Goal: Task Accomplishment & Management: Manage account settings

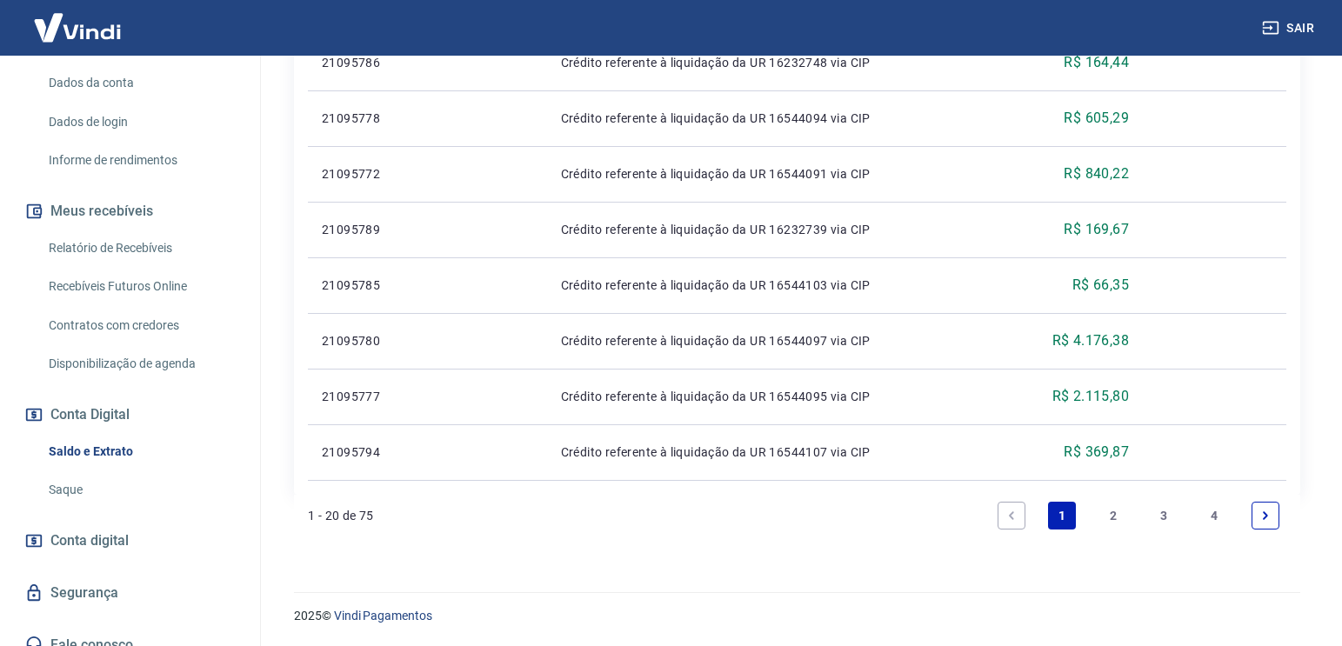
scroll to position [262, 0]
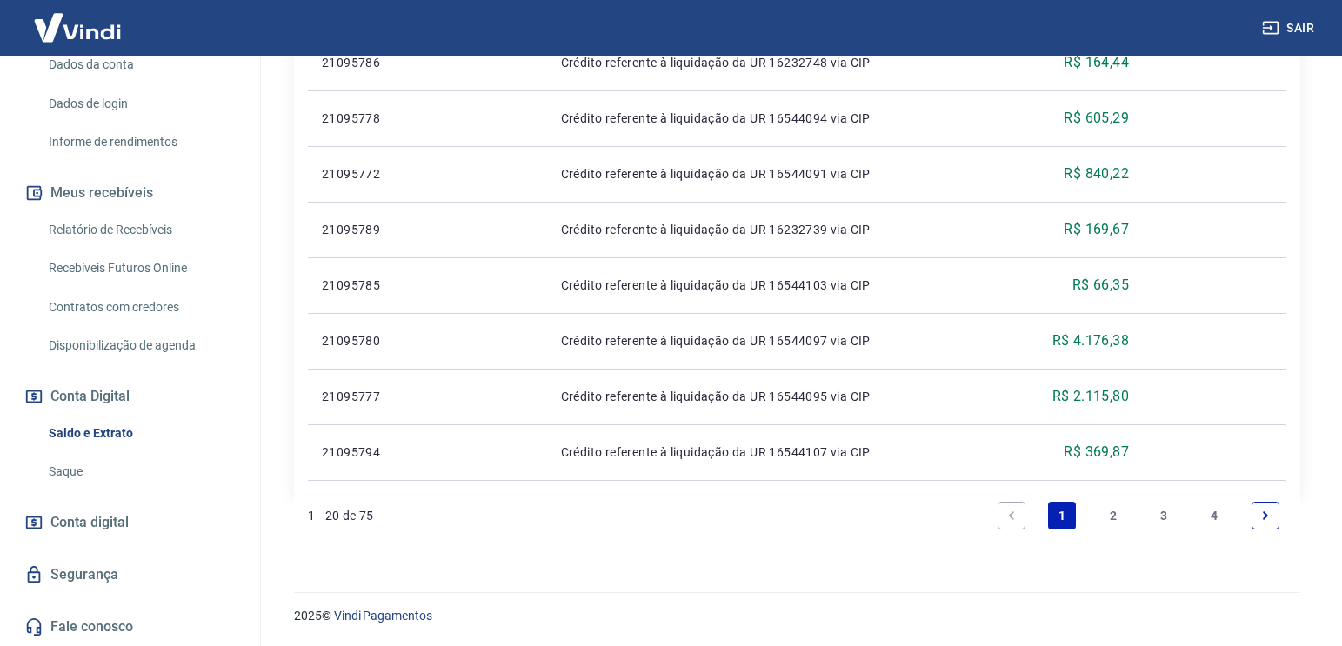
click at [90, 471] on link "Saque" at bounding box center [140, 472] width 197 height 36
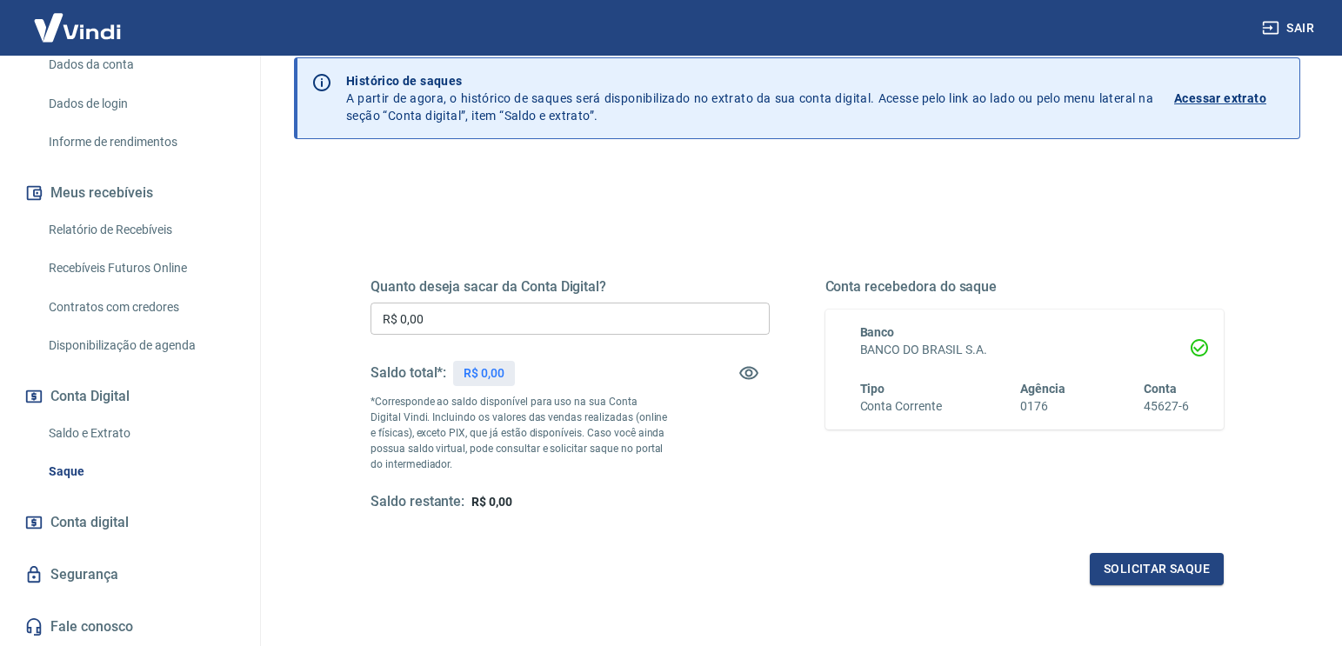
scroll to position [40, 0]
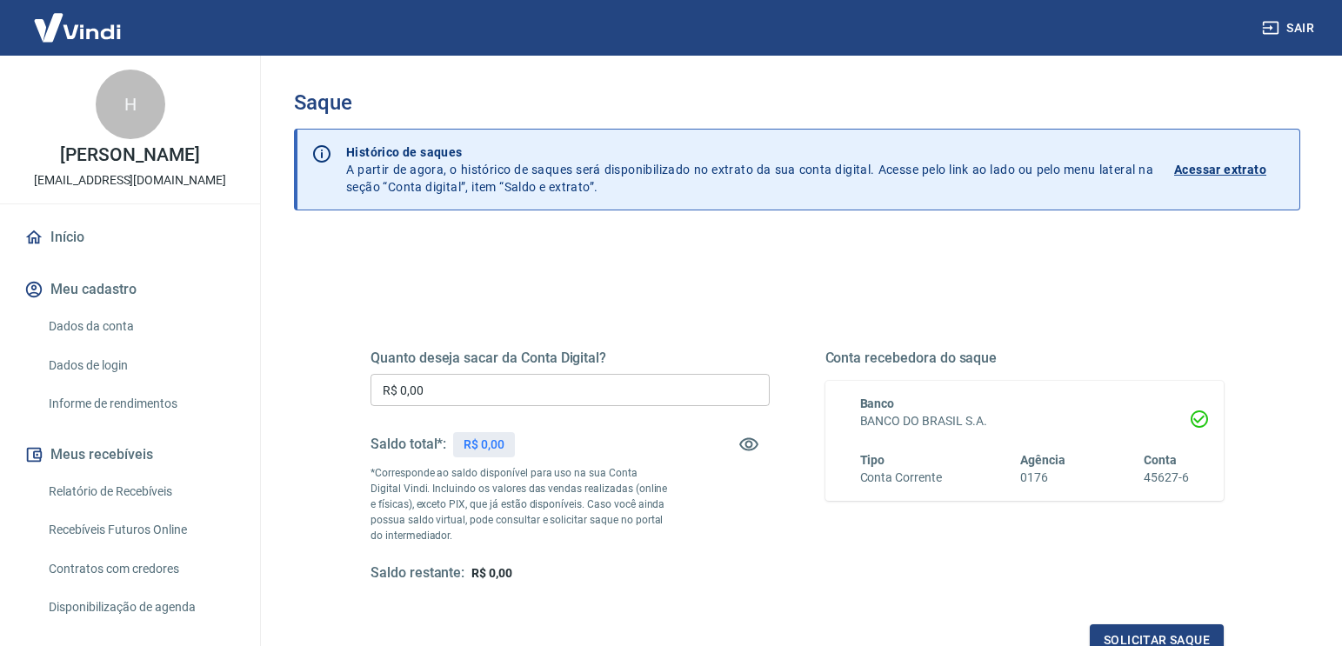
click at [629, 334] on div "Quanto deseja sacar da Conta Digital? R$ 0,00 ​ Saldo total*: R$ 0,00 *Correspo…" at bounding box center [796, 482] width 853 height 349
click at [481, 350] on h5 "Quanto deseja sacar da Conta Digital?" at bounding box center [569, 358] width 399 height 17
click at [778, 311] on div "Quanto deseja sacar da Conta Digital? R$ 0,00 ​ Saldo total*: R$ 0,00 *Correspo…" at bounding box center [796, 482] width 853 height 349
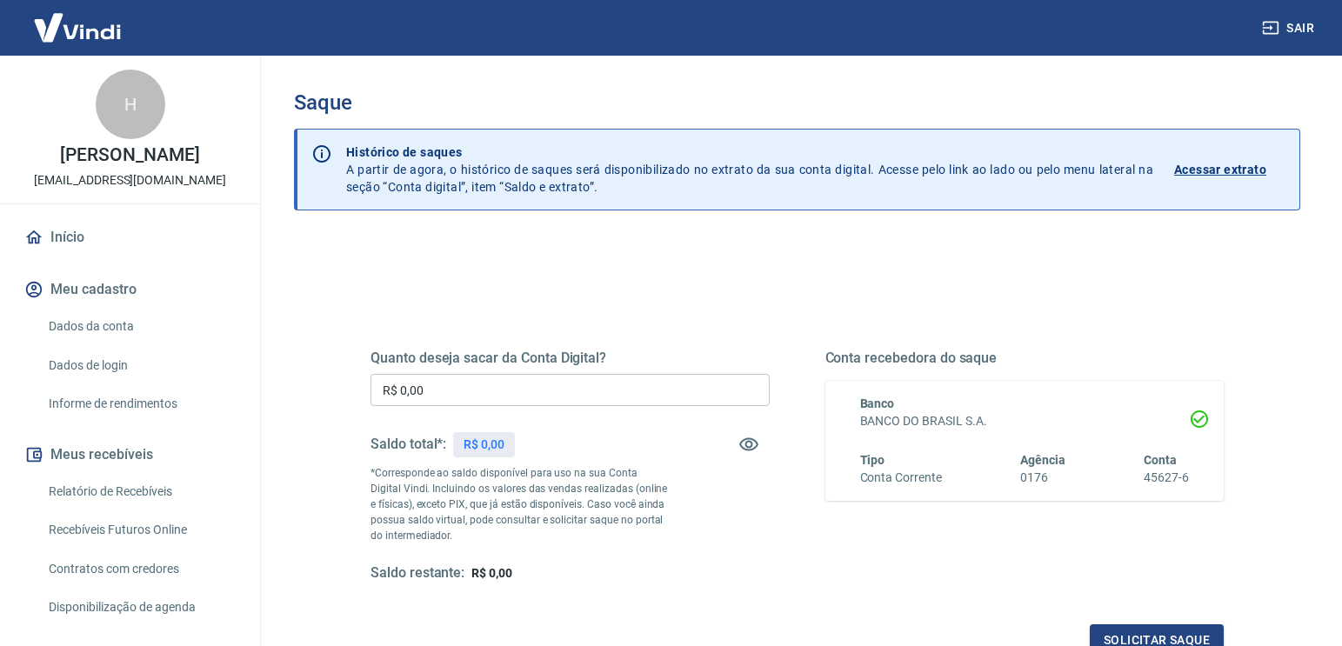
click at [951, 357] on h5 "Conta recebedora do saque" at bounding box center [1024, 358] width 399 height 17
click at [1124, 352] on h5 "Conta recebedora do saque" at bounding box center [1024, 358] width 399 height 17
click at [895, 422] on h6 "BANCO DO BRASIL S.A." at bounding box center [1025, 421] width 330 height 18
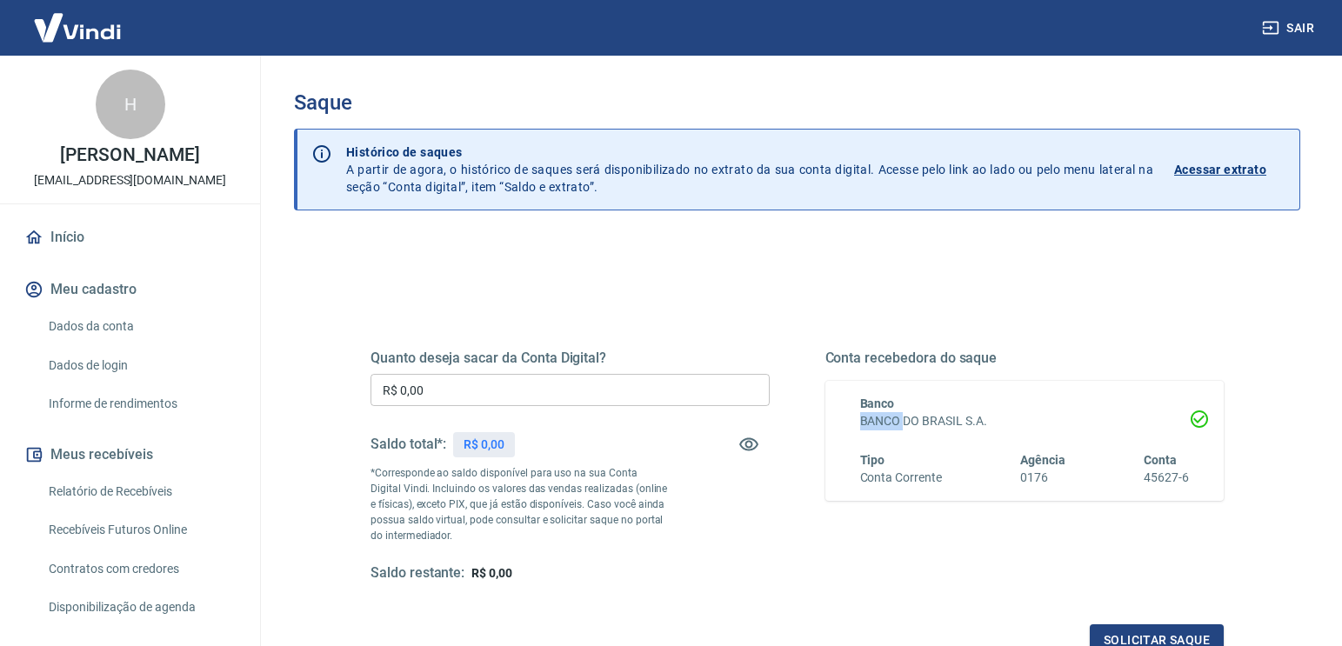
click at [895, 422] on h6 "BANCO DO BRASIL S.A." at bounding box center [1025, 421] width 330 height 18
click at [1096, 383] on div "Banco BANCO DO BRASIL S.A. Tipo Conta Corrente Agência 0176 Conta 45627-6" at bounding box center [1024, 441] width 399 height 120
